Goal: Navigation & Orientation: Find specific page/section

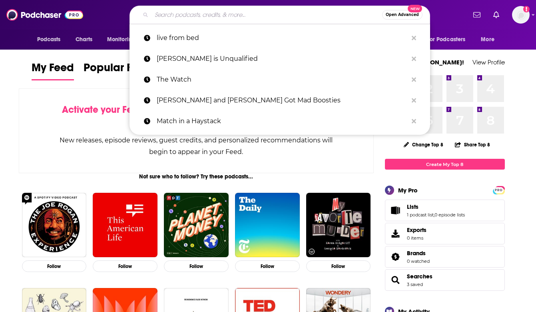
click at [204, 17] on input "Search podcasts, credits, & more..." at bounding box center [267, 14] width 231 height 13
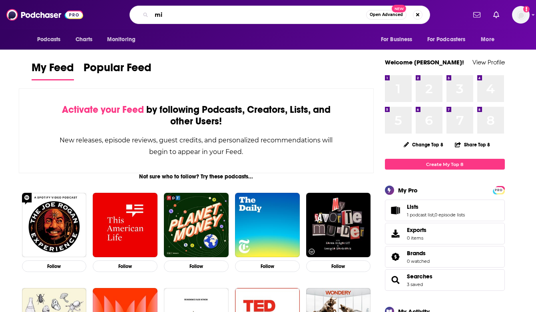
type input "m"
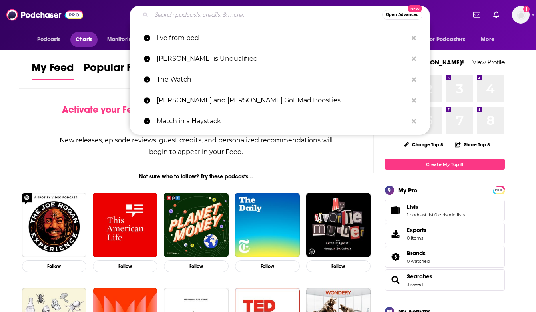
click at [83, 42] on span "Charts" at bounding box center [84, 39] width 17 height 11
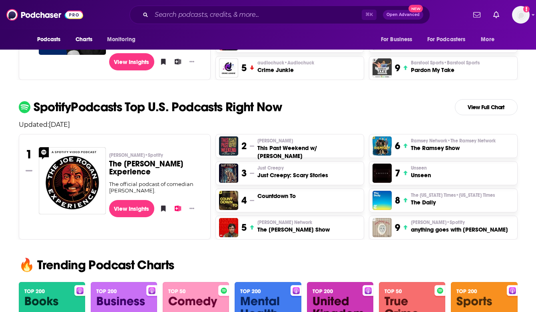
scroll to position [307, 0]
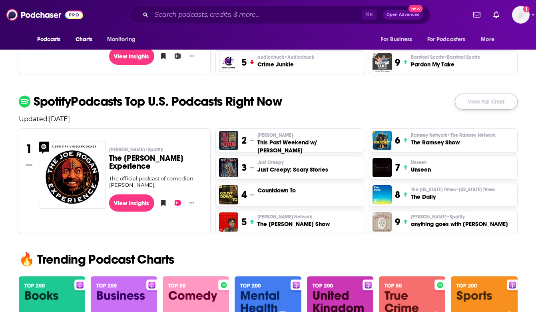
click at [474, 106] on link "View Full Chart" at bounding box center [486, 102] width 63 height 16
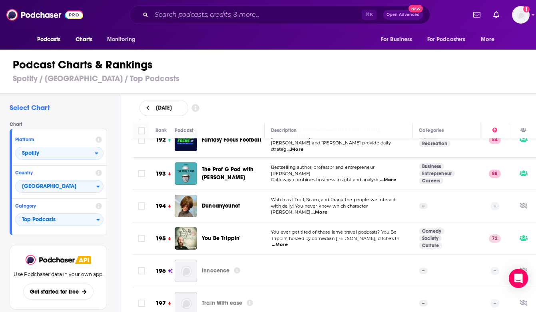
scroll to position [6344, 0]
